Goal: Information Seeking & Learning: Learn about a topic

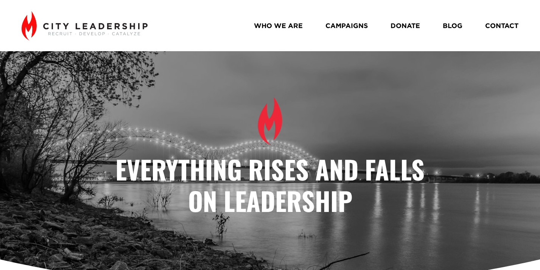
click at [456, 27] on link "BLOG" at bounding box center [453, 25] width 20 height 13
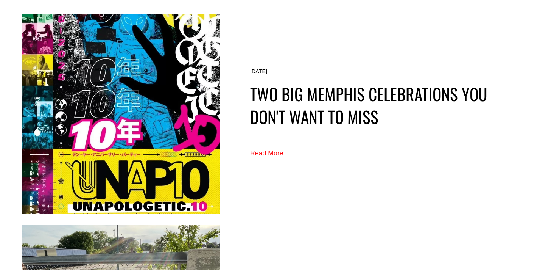
scroll to position [66, 0]
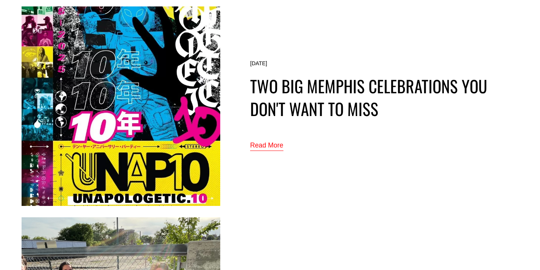
click at [266, 145] on link "Read More" at bounding box center [266, 145] width 33 height 12
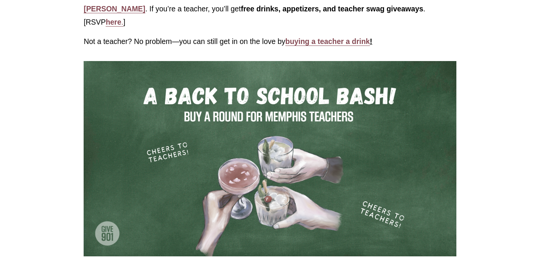
scroll to position [262, 0]
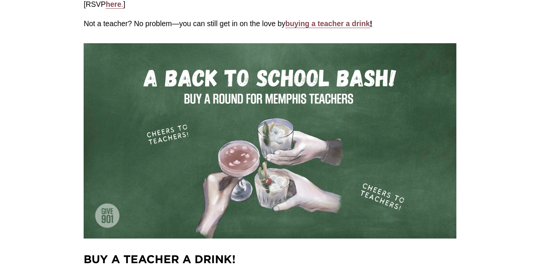
click at [156, 123] on div at bounding box center [270, 140] width 373 height 195
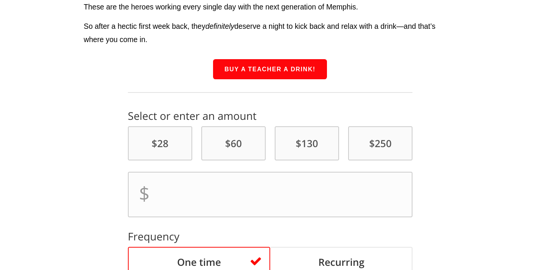
scroll to position [632, 0]
click at [282, 59] on link "Buy a Teacher a Drink!" at bounding box center [270, 69] width 114 height 20
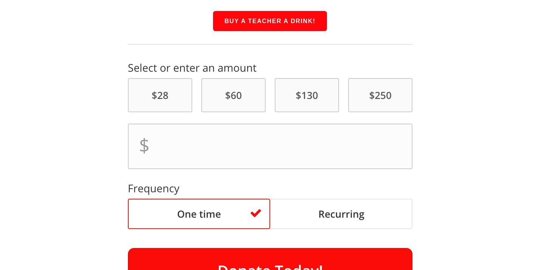
scroll to position [690, 0]
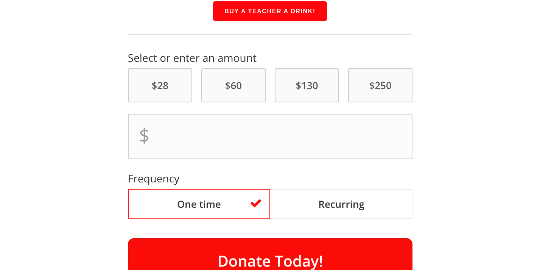
click at [301, 134] on div at bounding box center [270, 168] width 336 height 268
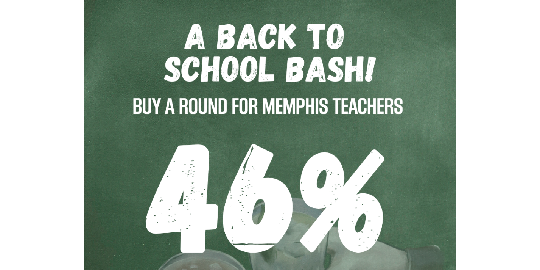
scroll to position [1128, 0]
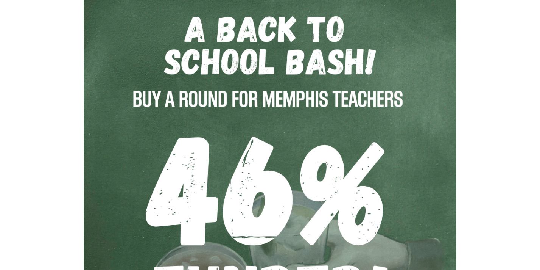
click at [264, 117] on div at bounding box center [270, 223] width 373 height 466
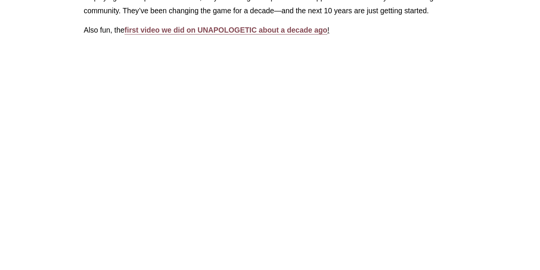
scroll to position [1863, 0]
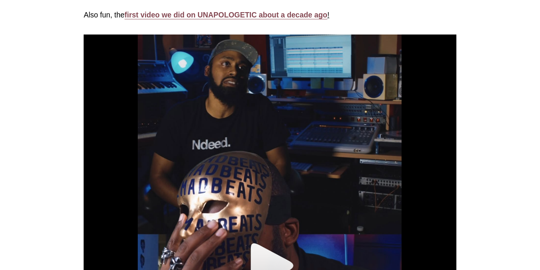
click at [248, 133] on div at bounding box center [270, 267] width 373 height 467
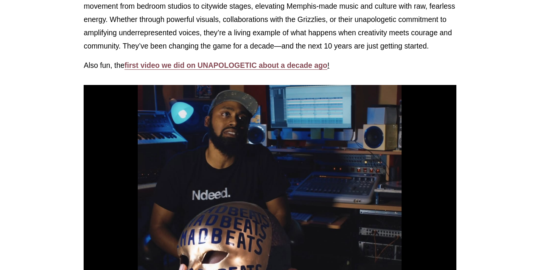
scroll to position [1780, 0]
